Goal: Answer question/provide support

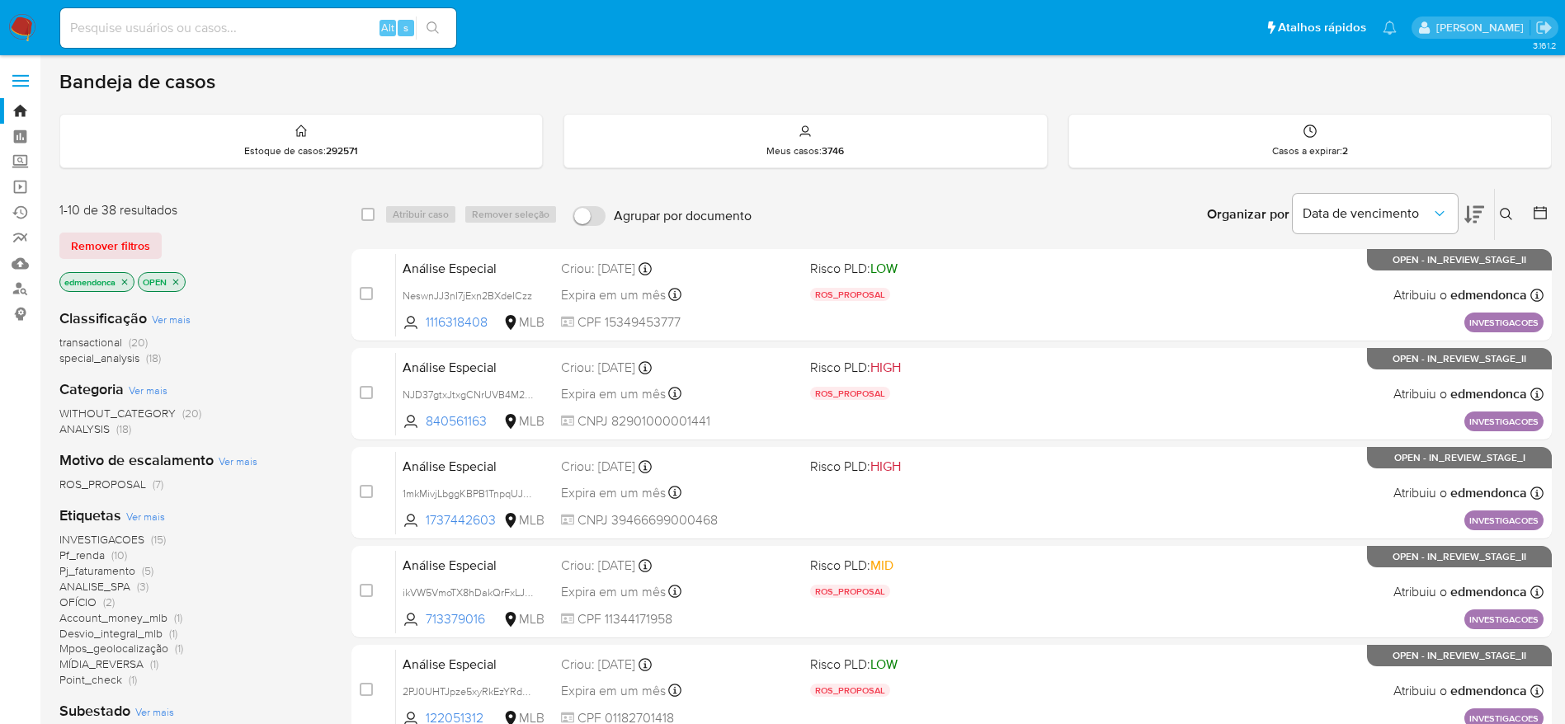
click at [250, 39] on div "Alt s" at bounding box center [258, 28] width 396 height 40
click at [250, 32] on input at bounding box center [258, 27] width 396 height 21
paste input "YajB0BrrJCCRFU4DWNCrL0kt"
type input "YajB0BrrJCCRFU4DWNCrL0kt"
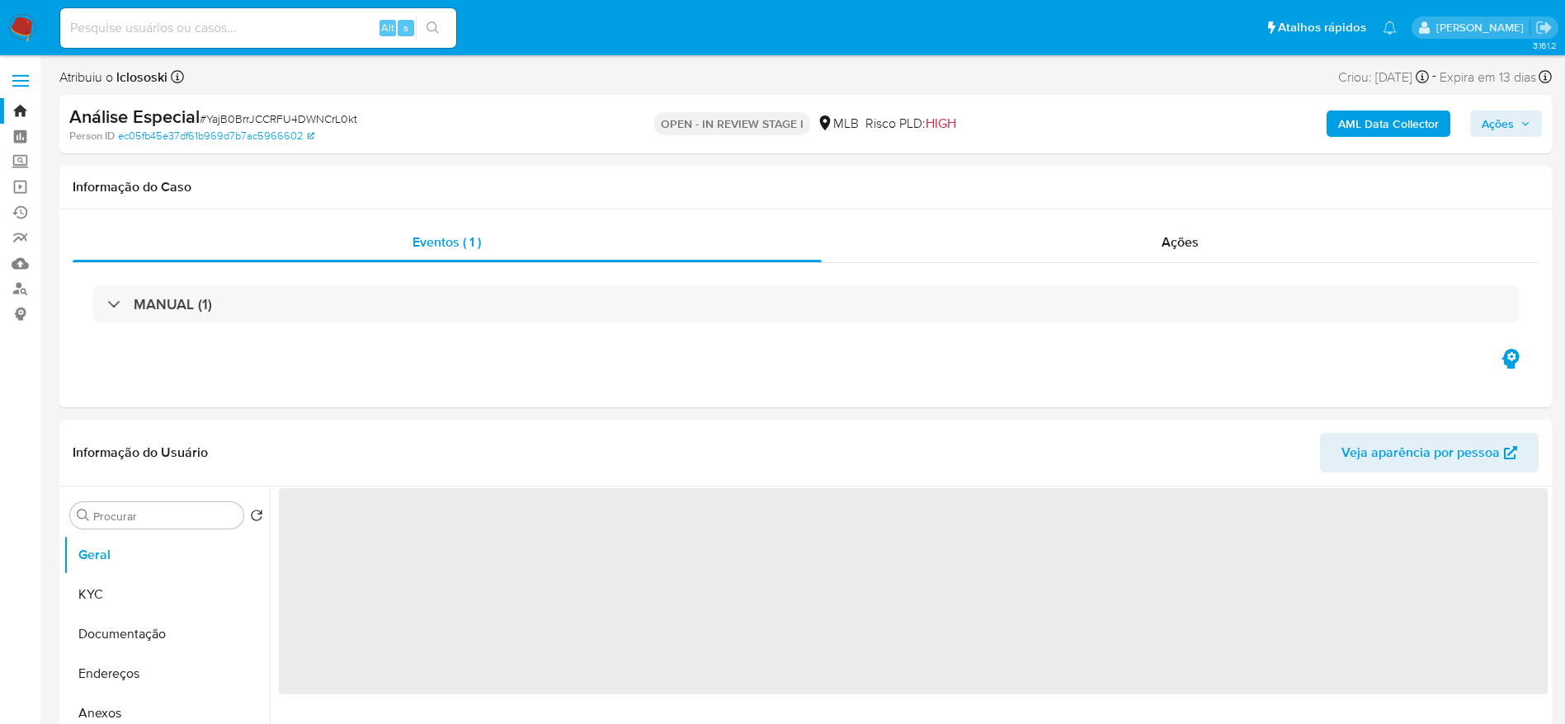
select select "10"
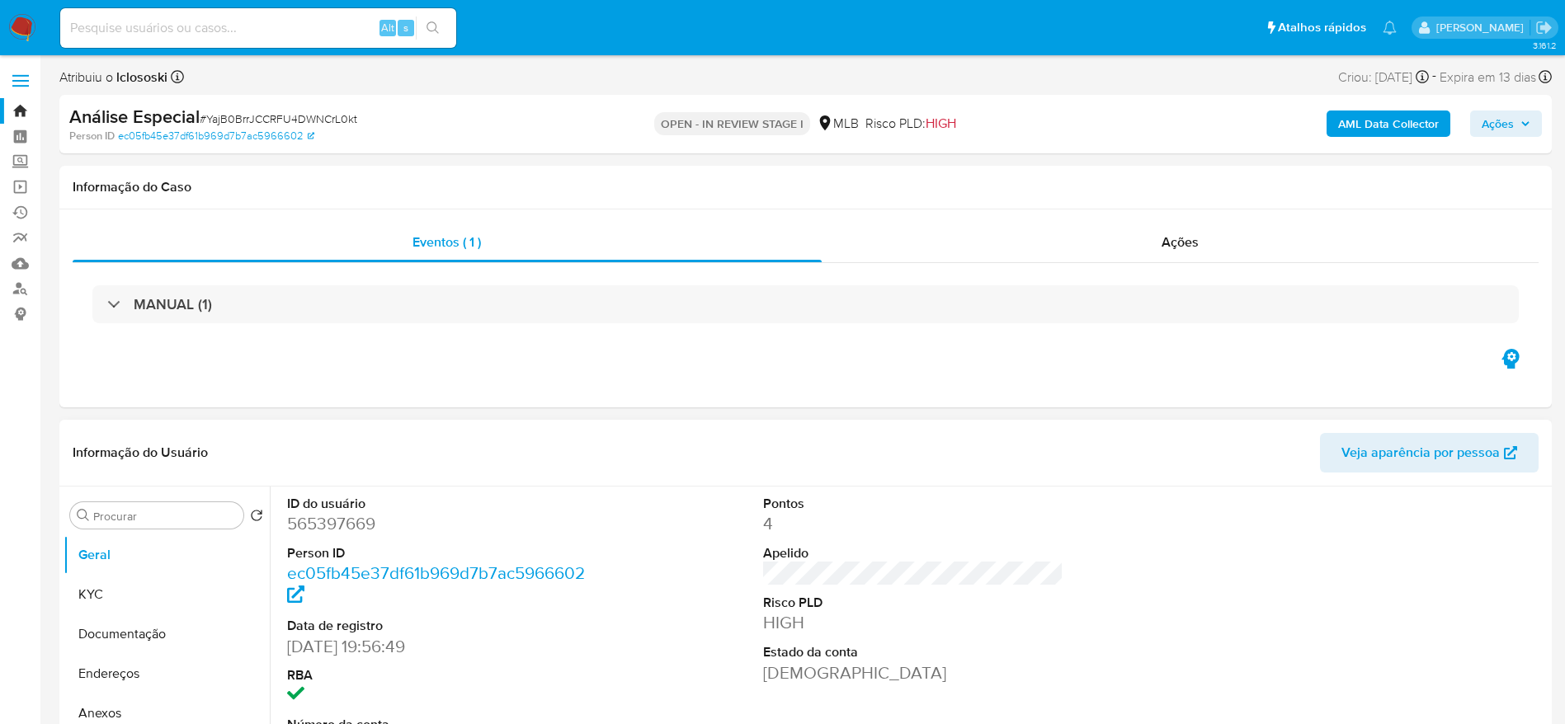
click at [331, 522] on dd "565397669" at bounding box center [437, 523] width 301 height 23
copy dd "565397669"
click at [1361, 506] on div at bounding box center [1390, 626] width 318 height 279
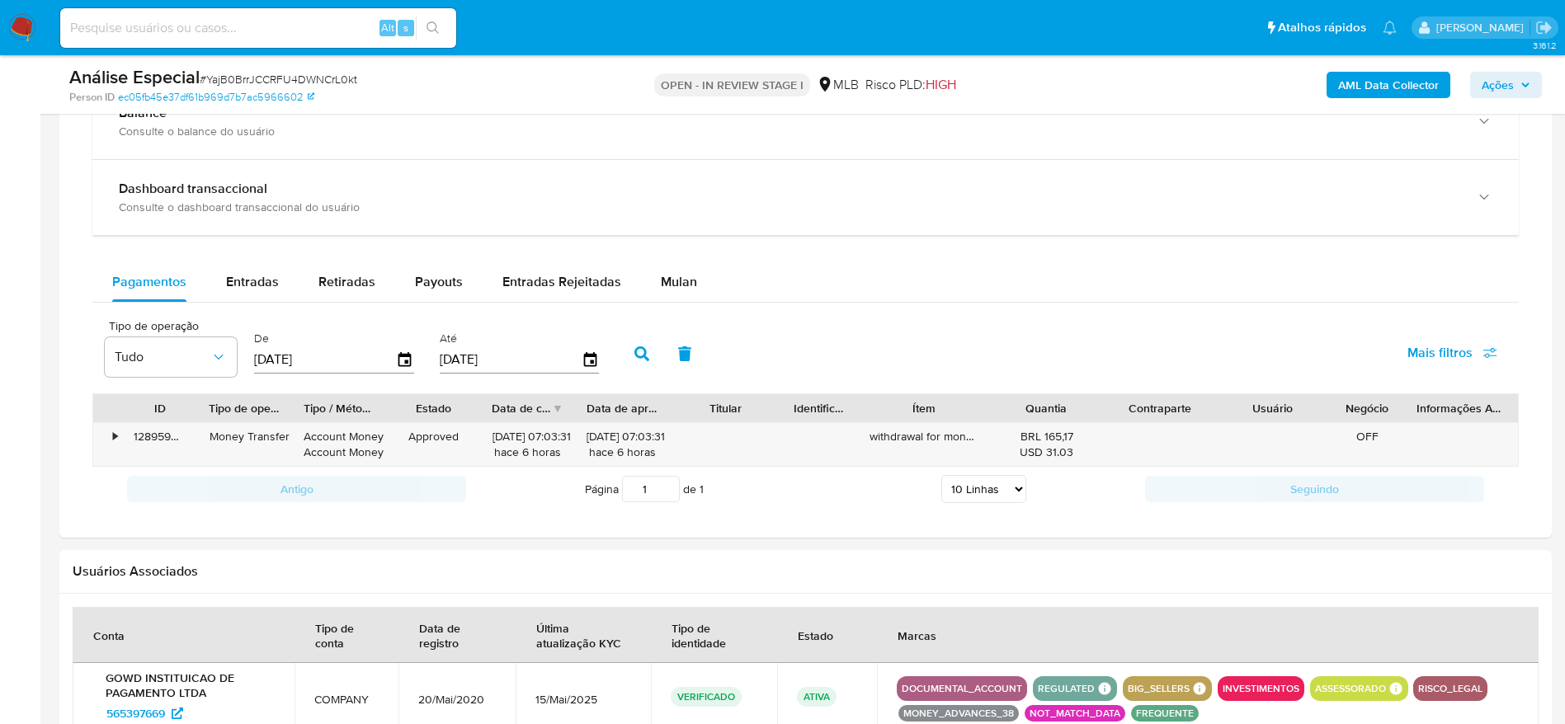
scroll to position [1207, 0]
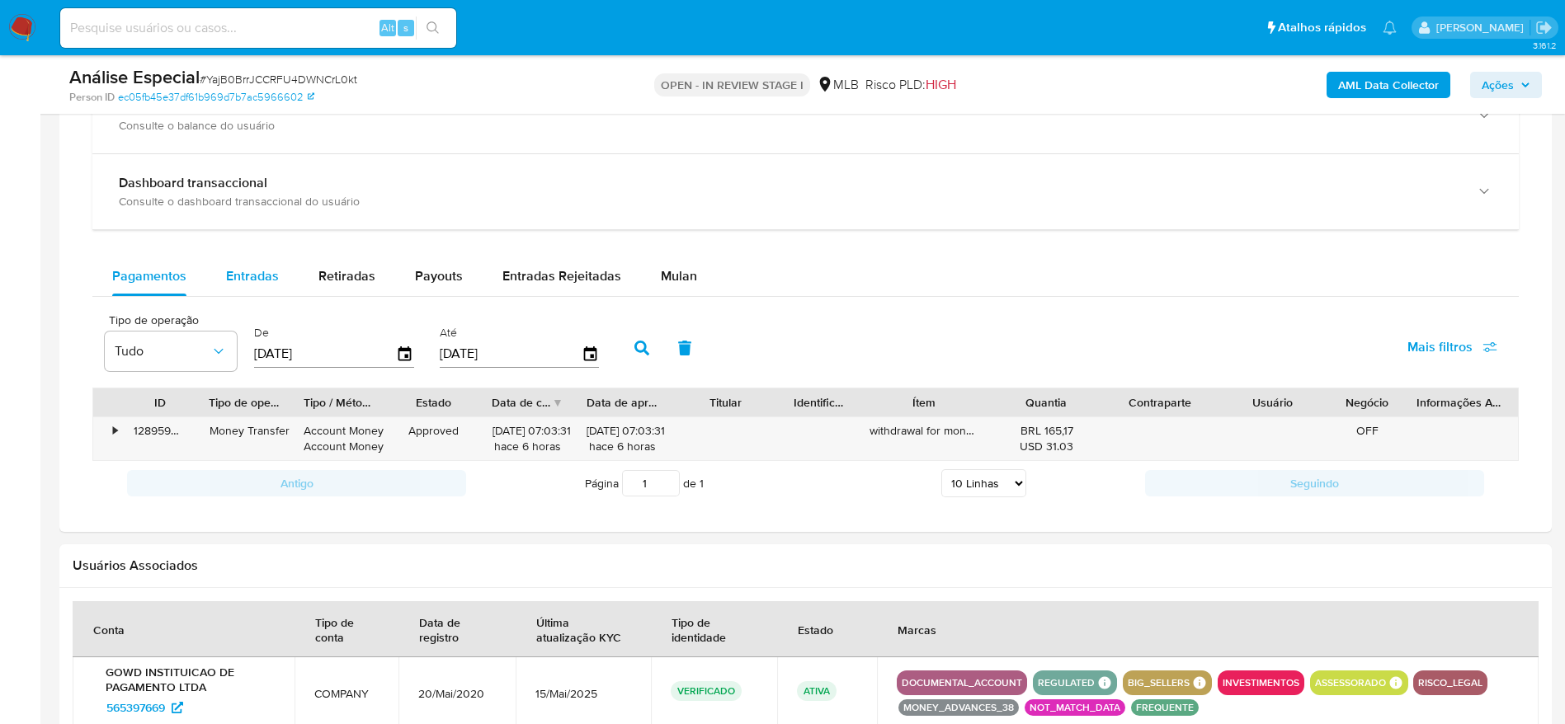
click at [258, 266] on span "Entradas" at bounding box center [252, 275] width 53 height 19
select select "10"
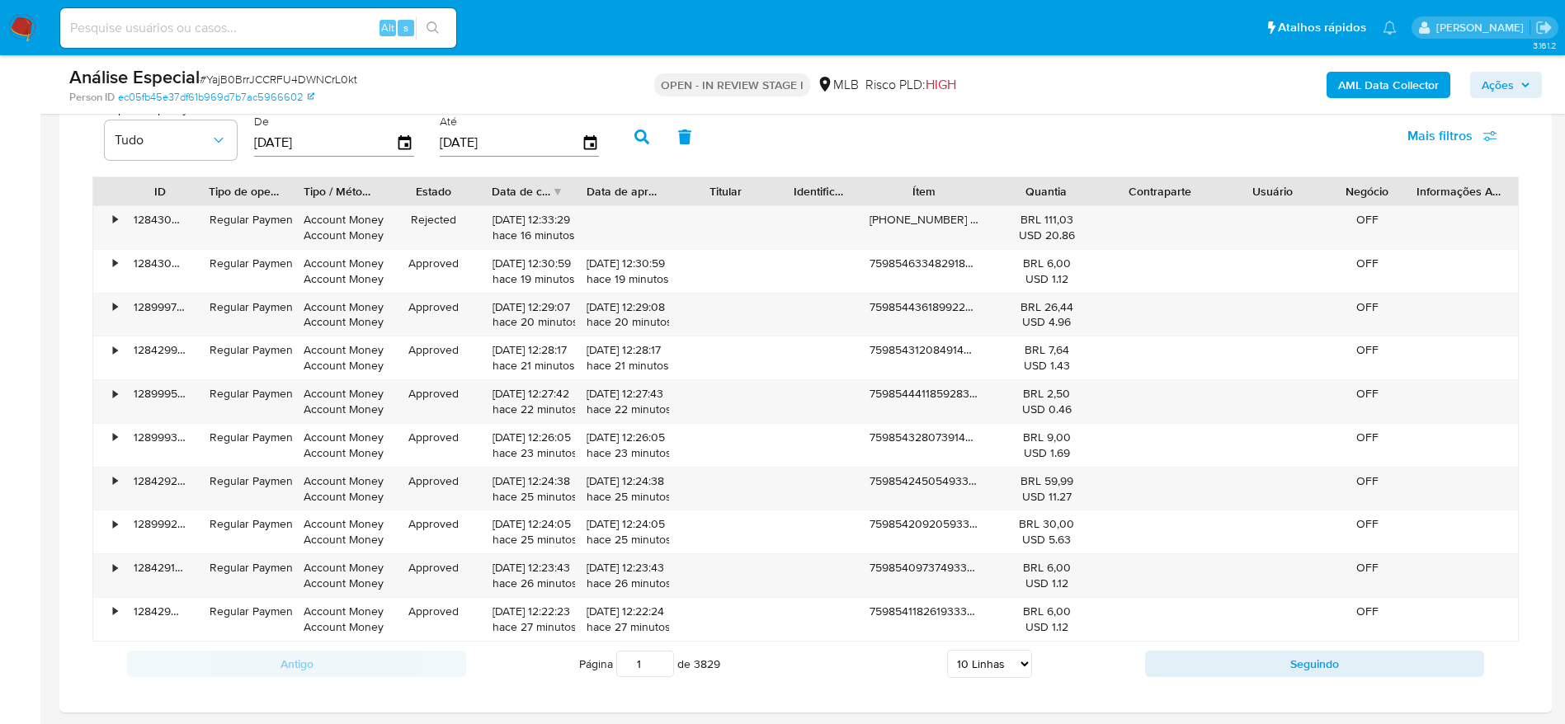
scroll to position [1552, 0]
